Goal: Find specific page/section: Find specific page/section

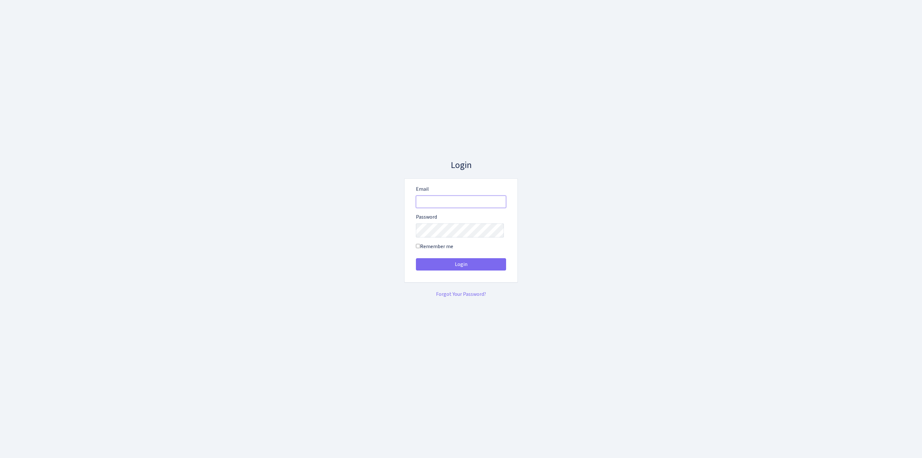
type input "feitan@bank.com"
click at [461, 267] on button "Login" at bounding box center [461, 264] width 90 height 12
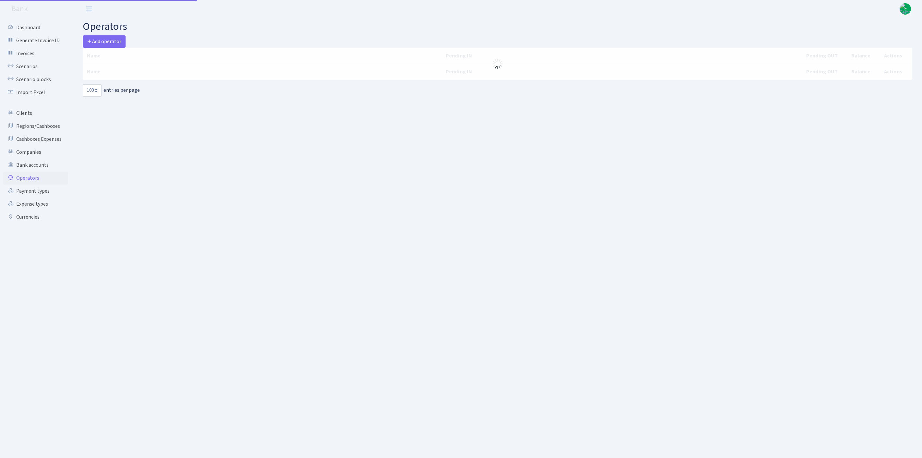
select select "100"
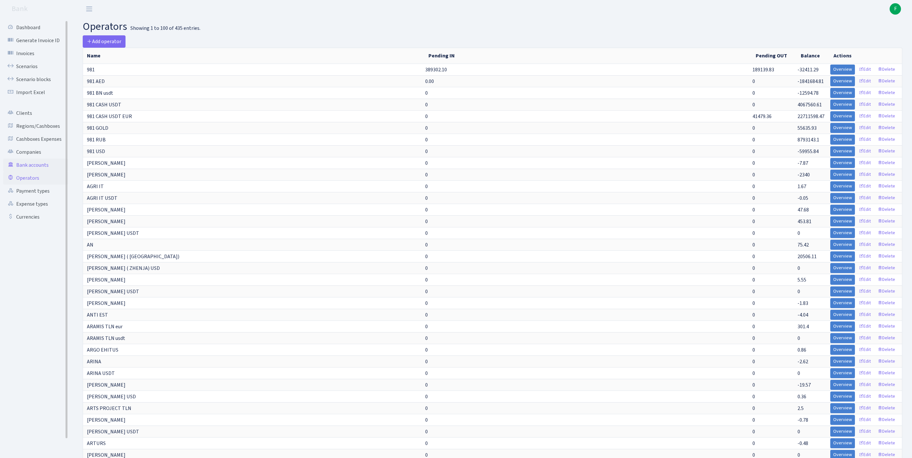
click at [31, 172] on link "Bank accounts" at bounding box center [35, 165] width 65 height 13
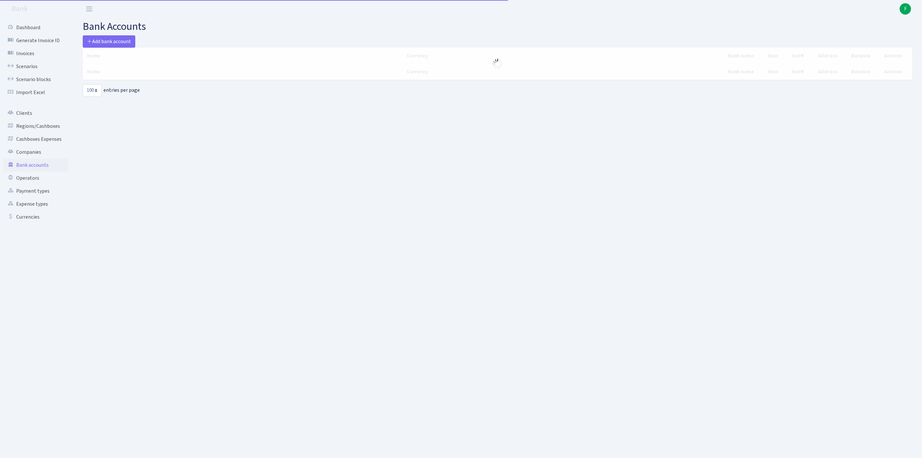
select select "100"
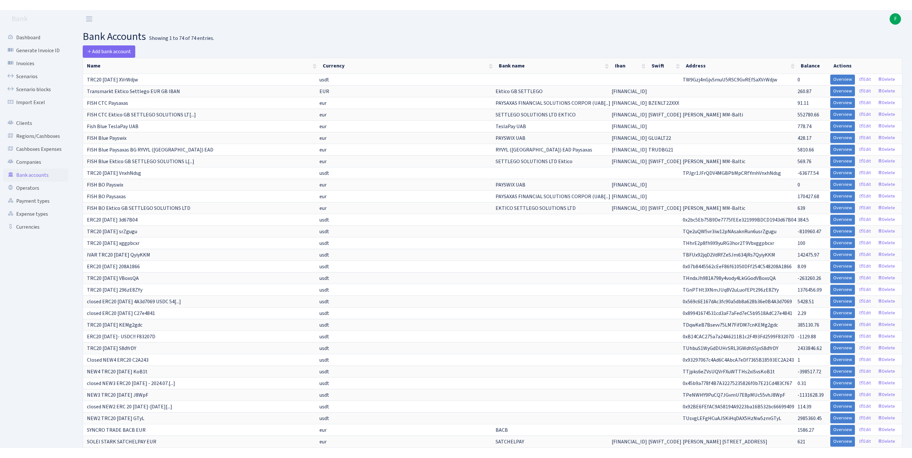
scroll to position [324, 0]
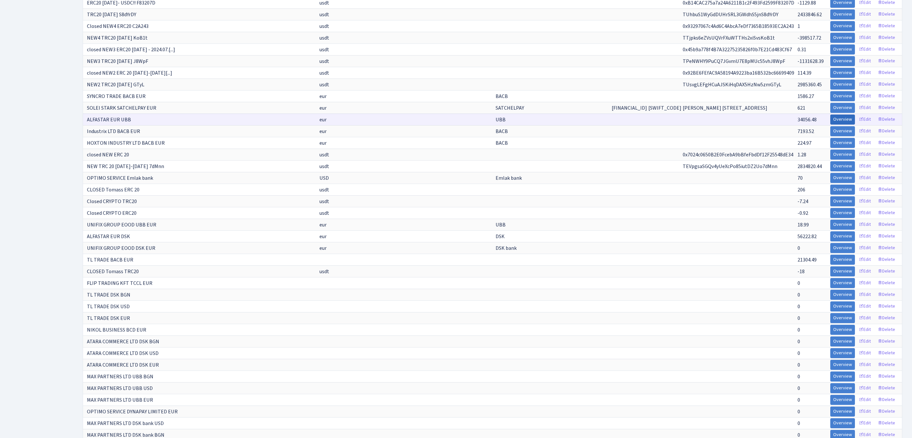
click at [830, 125] on link "Overview" at bounding box center [842, 119] width 25 height 10
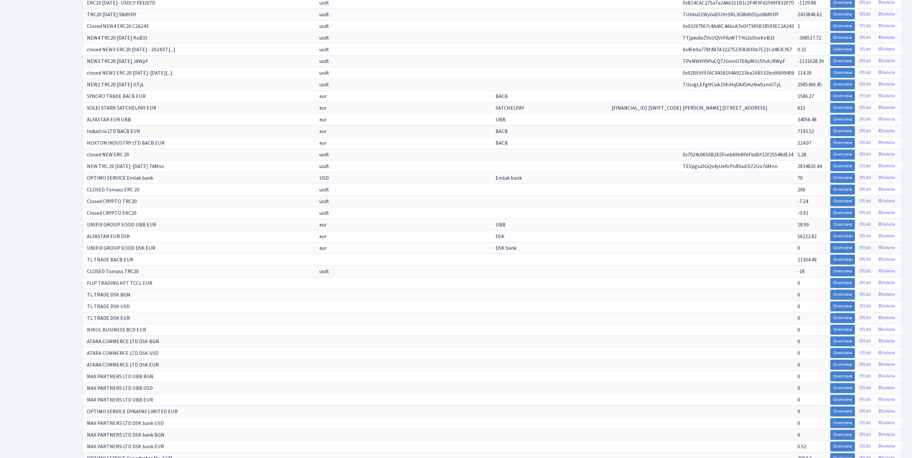
scroll to position [0, 0]
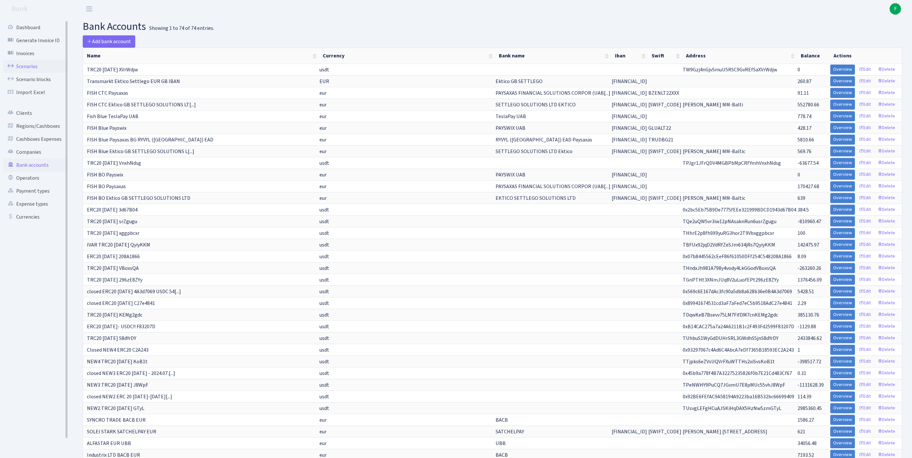
click at [27, 69] on link "Scenarios" at bounding box center [35, 66] width 65 height 13
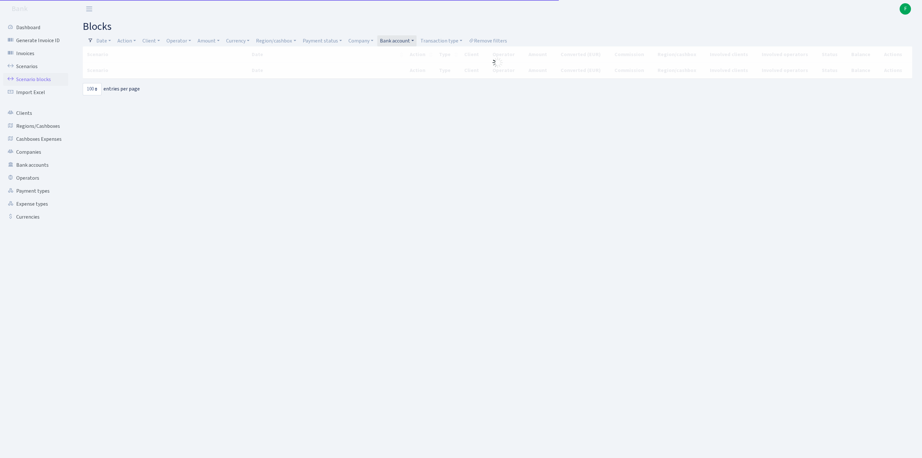
select select "100"
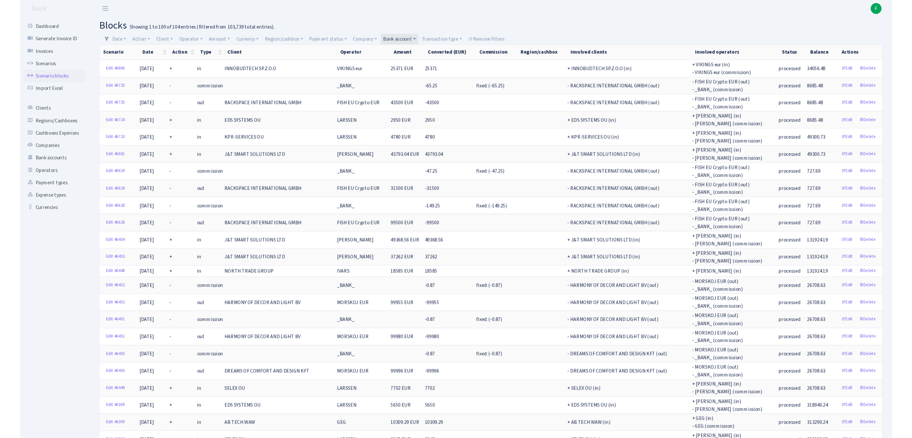
scroll to position [451, 0]
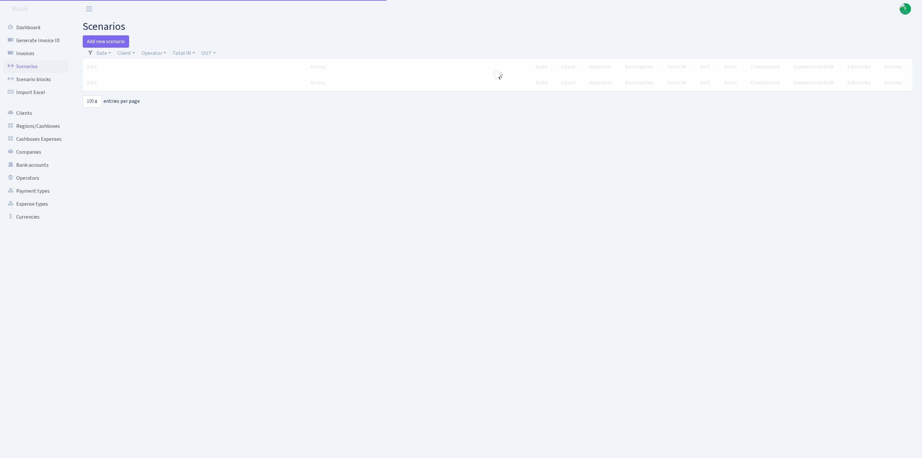
select select "100"
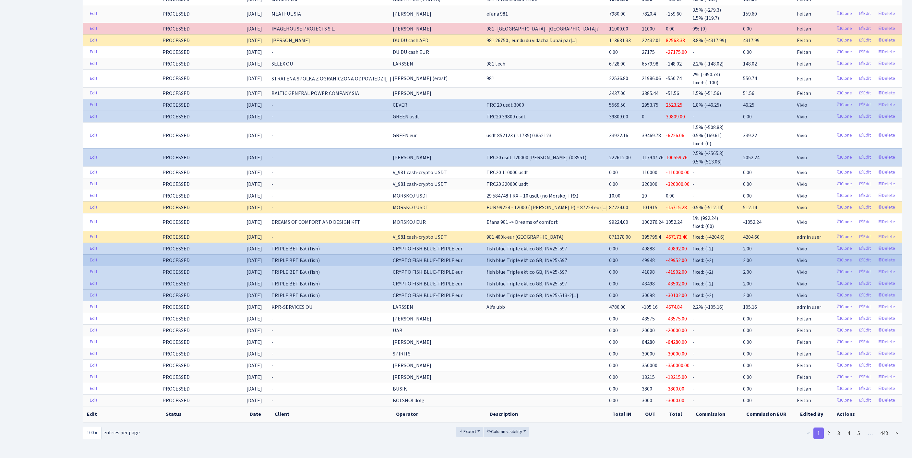
scroll to position [1259, 0]
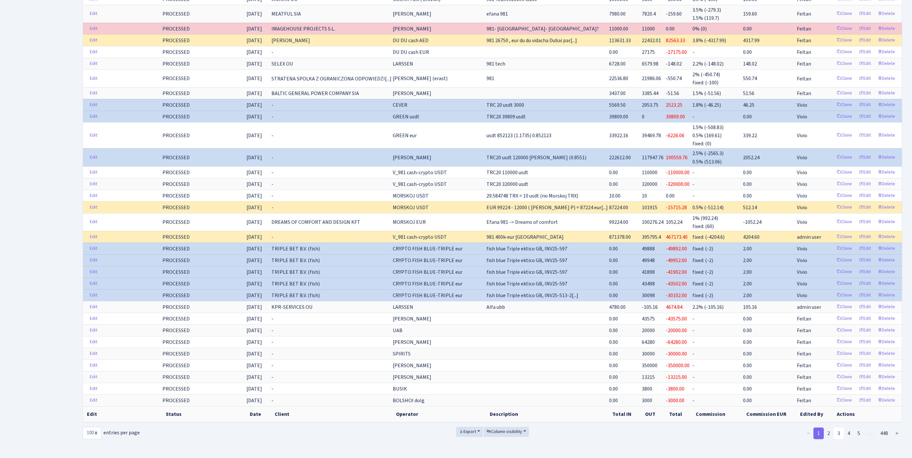
click at [834, 428] on link "3" at bounding box center [839, 434] width 10 height 12
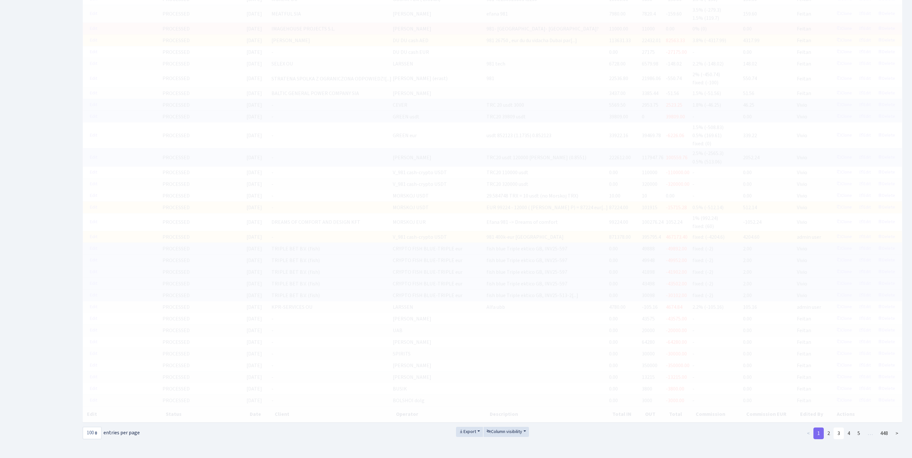
scroll to position [1339, 0]
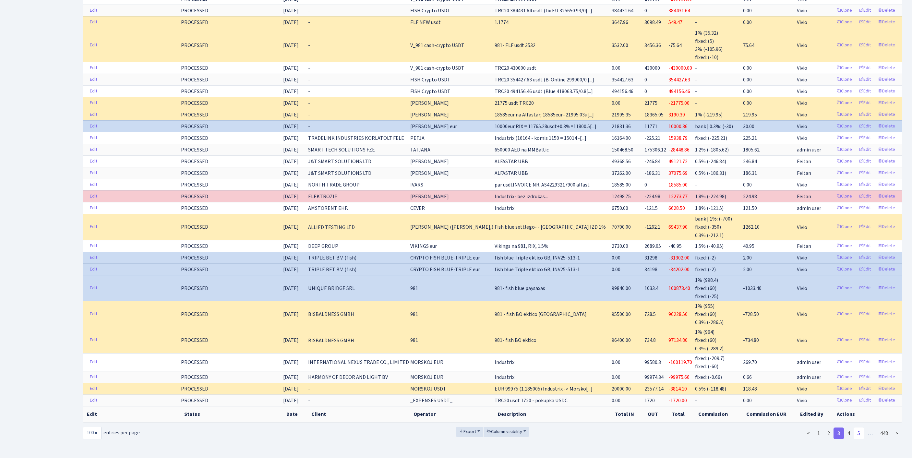
click at [854, 428] on link "5" at bounding box center [859, 434] width 10 height 12
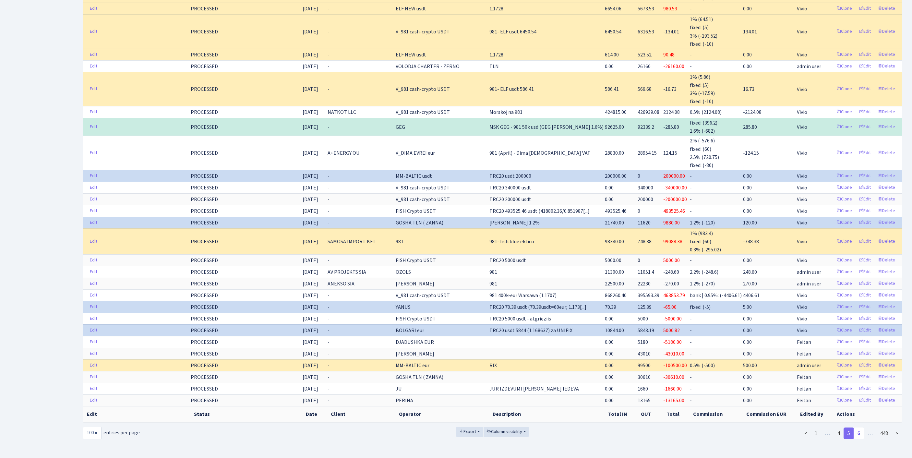
click at [854, 439] on link "6" at bounding box center [859, 434] width 10 height 12
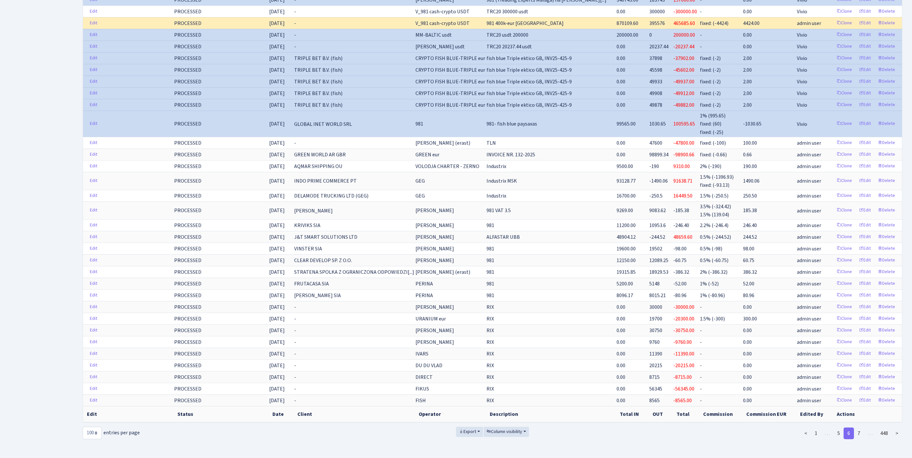
scroll to position [1318, 0]
click at [856, 428] on link "7" at bounding box center [859, 434] width 10 height 12
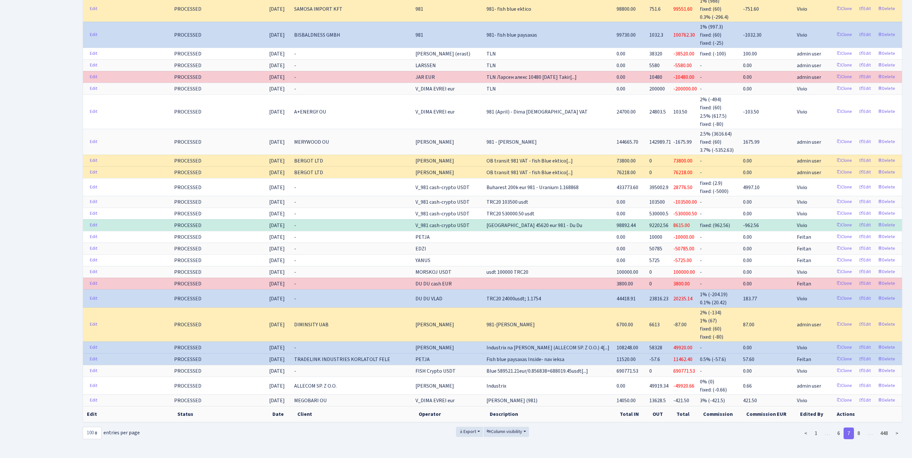
scroll to position [1323, 0]
click at [856, 439] on link "8" at bounding box center [859, 434] width 10 height 12
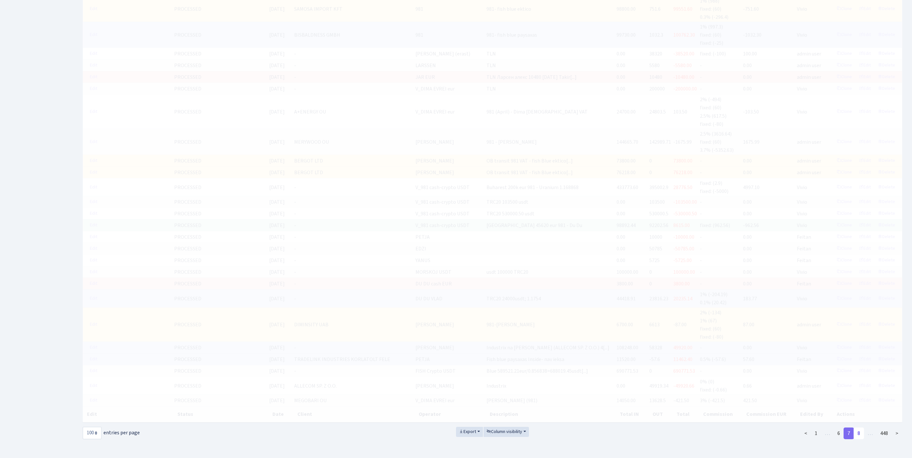
scroll to position [1270, 0]
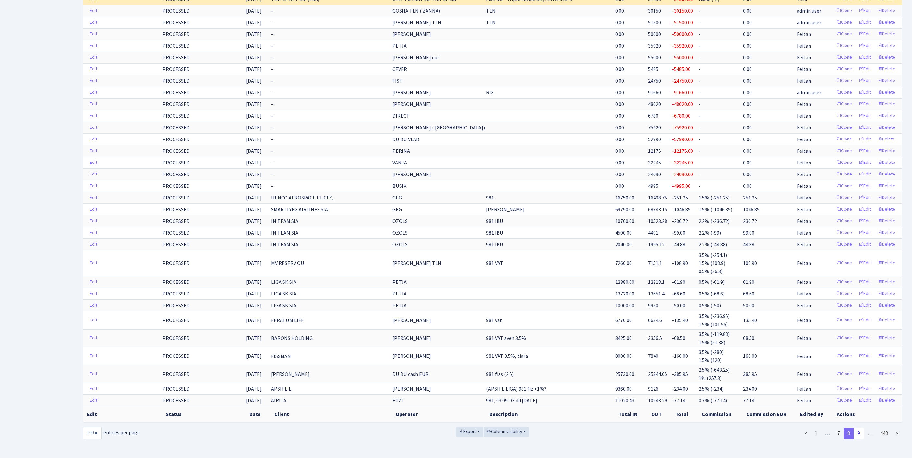
click at [854, 428] on link "9" at bounding box center [859, 434] width 10 height 12
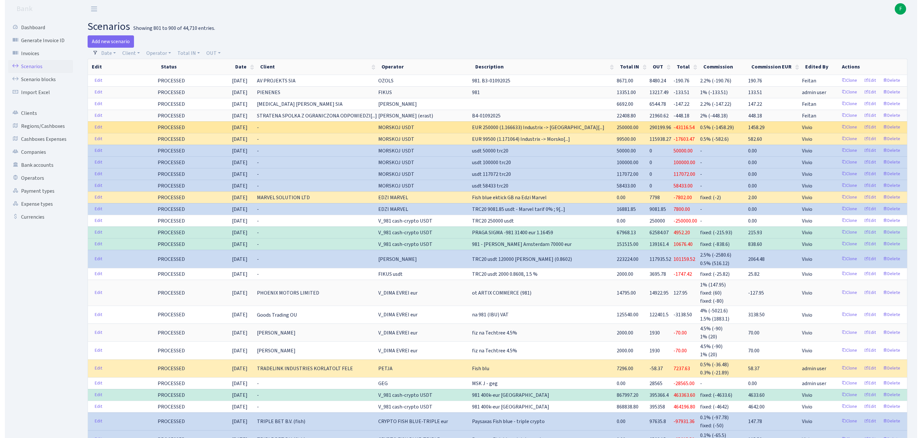
scroll to position [681, 0]
